Goal: Task Accomplishment & Management: Manage account settings

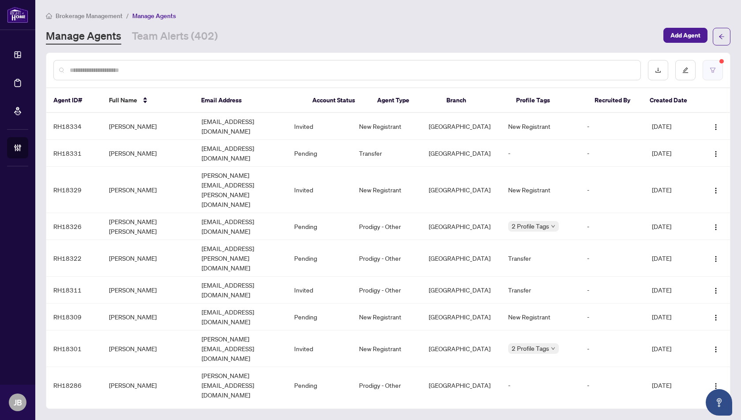
click at [717, 69] on button "button" at bounding box center [713, 70] width 20 height 20
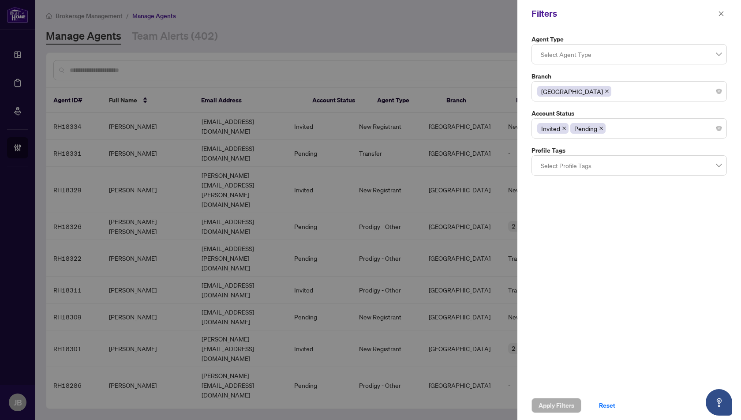
click at [605, 91] on icon "close" at bounding box center [607, 91] width 4 height 4
click at [553, 92] on div at bounding box center [630, 91] width 184 height 16
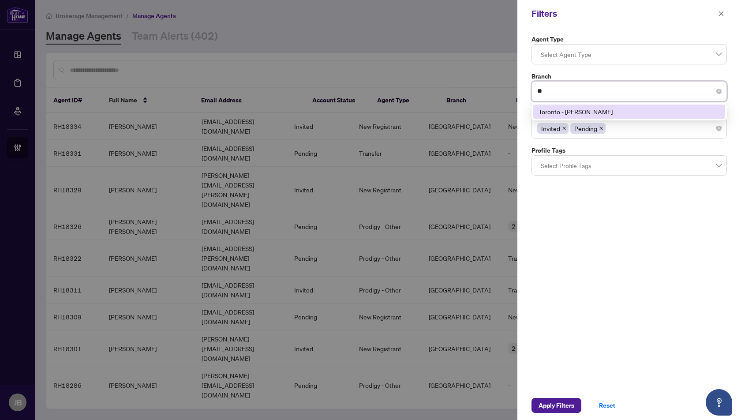
type input "***"
click at [580, 105] on div "Toronto - [PERSON_NAME]" at bounding box center [630, 112] width 192 height 14
type input "***"
click at [575, 109] on div "[GEOGRAPHIC_DATA]" at bounding box center [629, 112] width 181 height 10
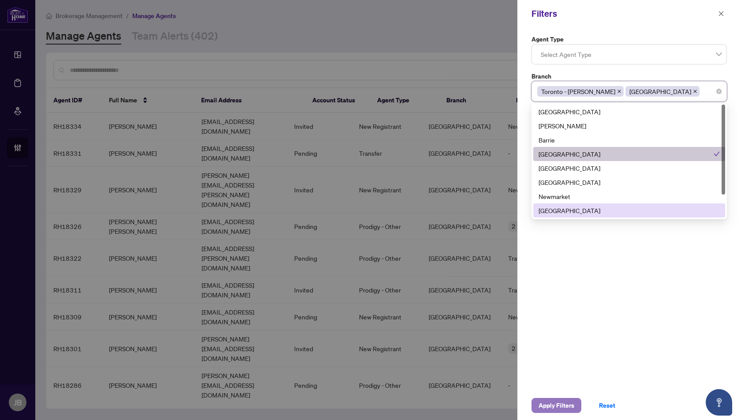
click at [546, 404] on span "Apply Filters" at bounding box center [557, 406] width 36 height 14
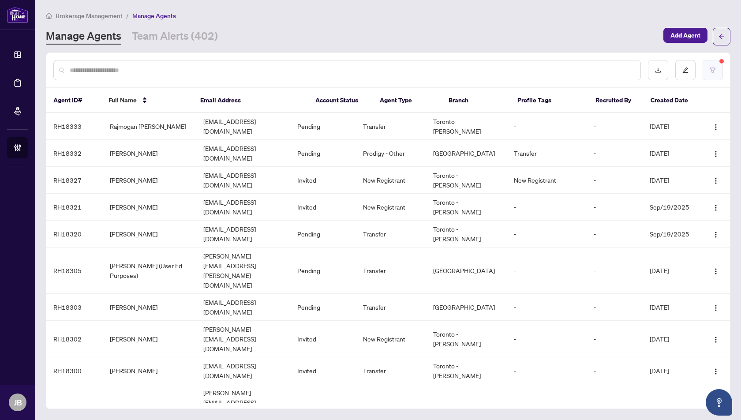
click at [715, 72] on icon "filter" at bounding box center [713, 70] width 6 height 6
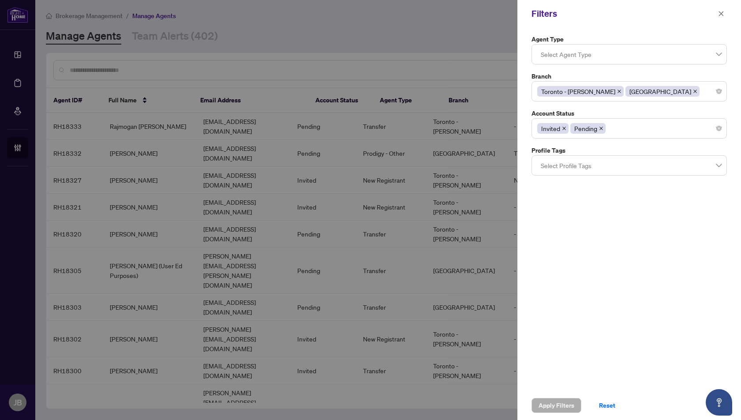
click at [694, 90] on icon "close" at bounding box center [696, 92] width 4 height 4
click at [617, 90] on icon "close" at bounding box center [619, 91] width 4 height 4
click at [557, 90] on div at bounding box center [630, 91] width 184 height 16
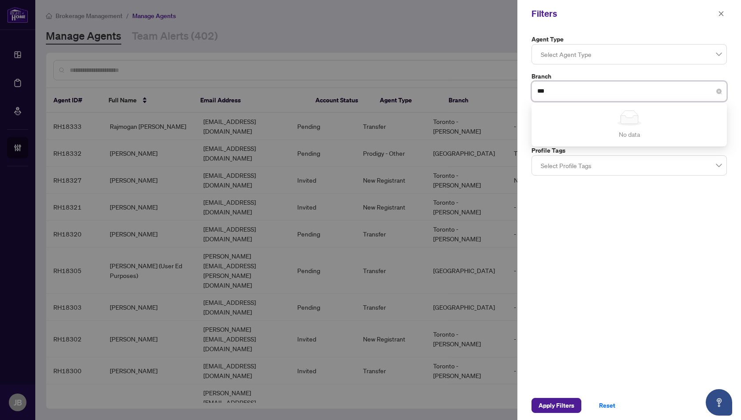
type input "**"
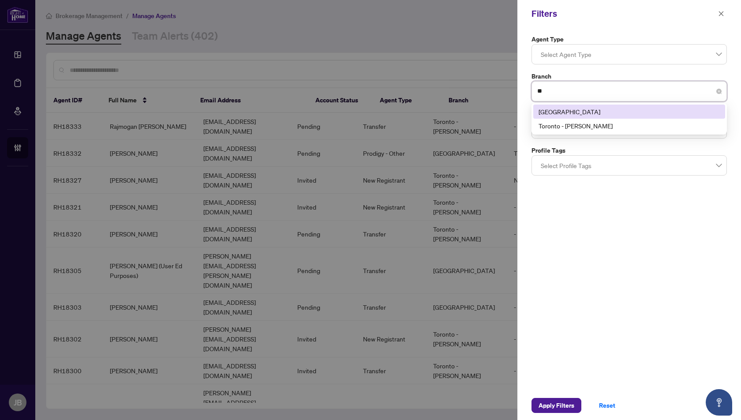
click at [573, 112] on div "[GEOGRAPHIC_DATA]" at bounding box center [629, 112] width 181 height 10
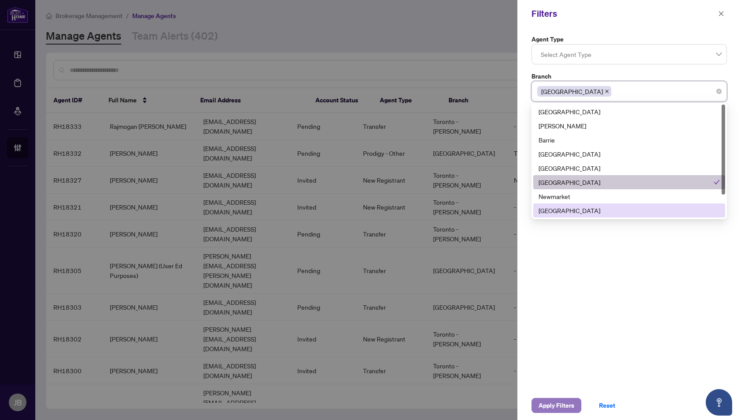
click at [549, 408] on span "Apply Filters" at bounding box center [557, 406] width 36 height 14
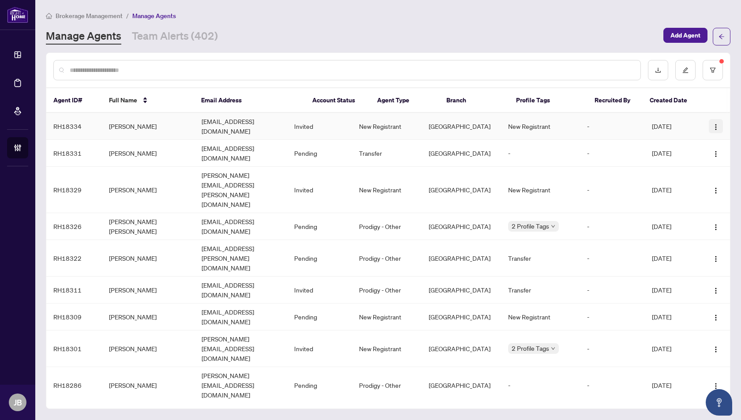
click at [714, 124] on img "button" at bounding box center [716, 127] width 7 height 7
click at [694, 156] on span "Resend Invitation" at bounding box center [690, 155] width 48 height 10
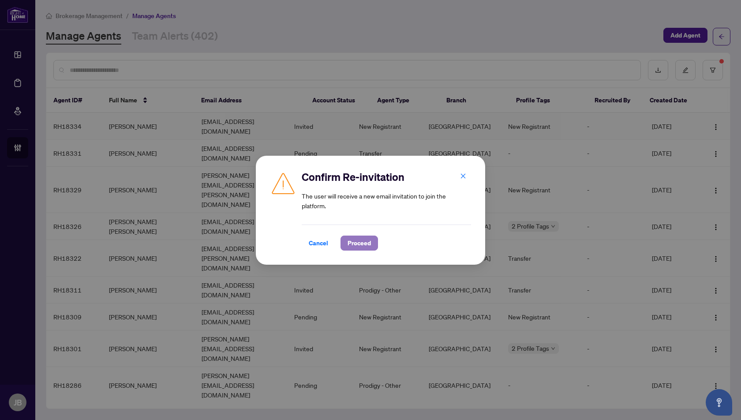
click at [363, 241] on span "Proceed" at bounding box center [359, 243] width 23 height 14
